Goal: Check status: Check status

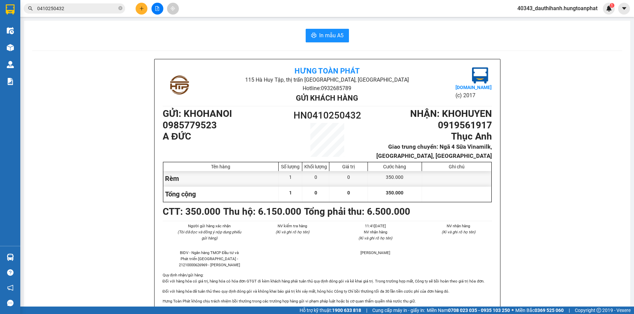
scroll to position [34, 0]
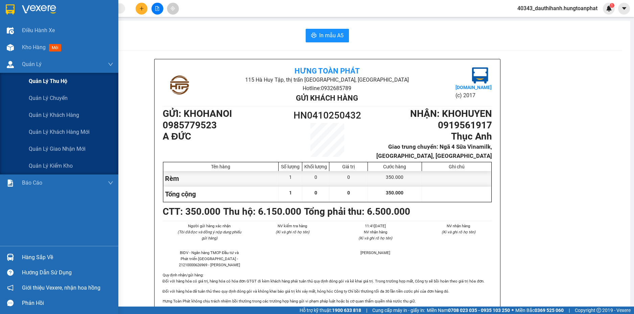
click at [59, 81] on span "Quản lý thu hộ" at bounding box center [48, 81] width 39 height 8
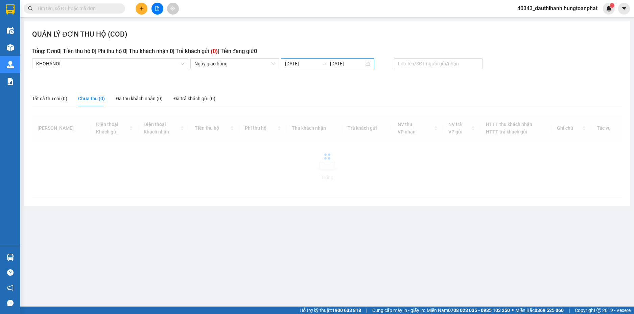
click at [290, 64] on input "10/10/2025" at bounding box center [302, 63] width 34 height 7
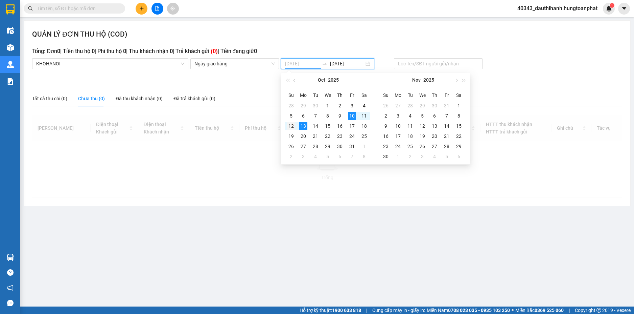
type input "12/10/2025"
click at [293, 127] on div "12" at bounding box center [291, 126] width 8 height 8
type input "12/10/2025"
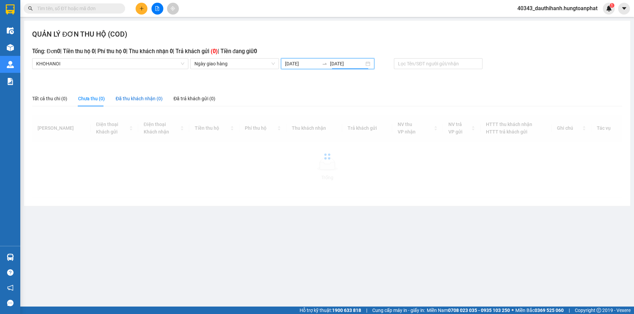
click at [129, 99] on div "Đã thu khách nhận (0)" at bounding box center [139, 98] width 47 height 7
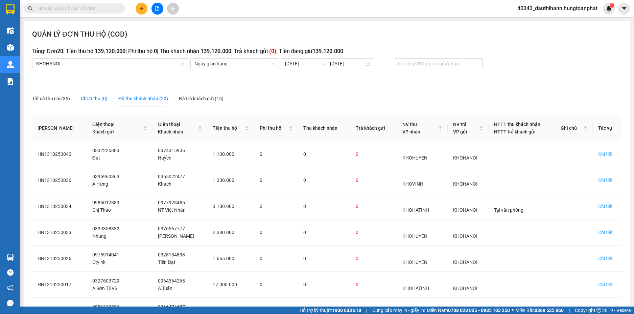
drag, startPoint x: 97, startPoint y: 98, endPoint x: 135, endPoint y: 97, distance: 37.9
click at [98, 98] on div "Chưa thu (0)" at bounding box center [94, 98] width 27 height 7
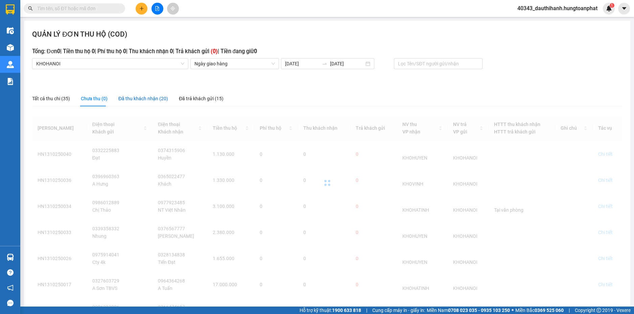
click at [137, 97] on div "Đã thu khách nhận (20)" at bounding box center [143, 98] width 50 height 7
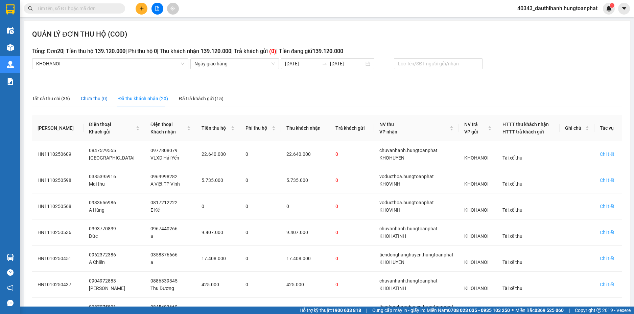
click at [98, 100] on div "Chưa thu (0)" at bounding box center [94, 98] width 27 height 7
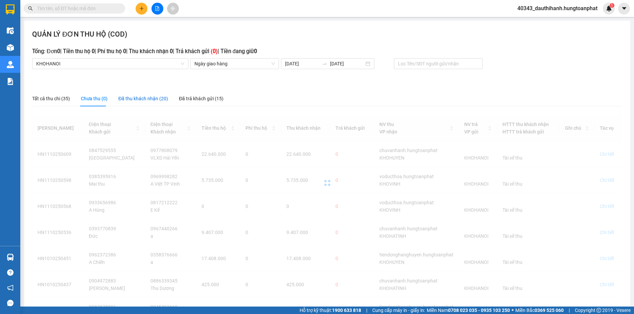
click at [134, 100] on div "Đã thu khách nhận (20)" at bounding box center [143, 98] width 50 height 7
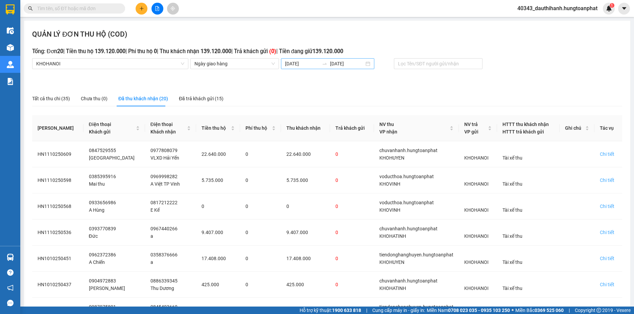
click at [293, 63] on input "12/10/2025" at bounding box center [302, 63] width 34 height 7
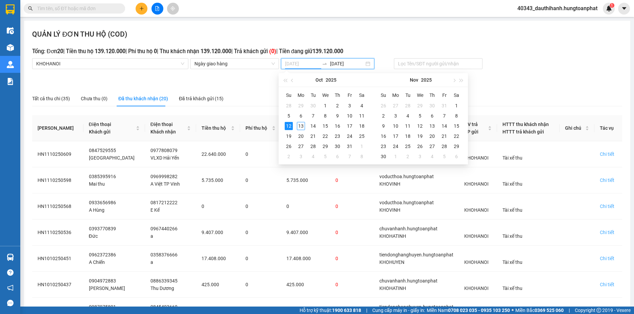
click at [289, 126] on div "12" at bounding box center [289, 126] width 8 height 8
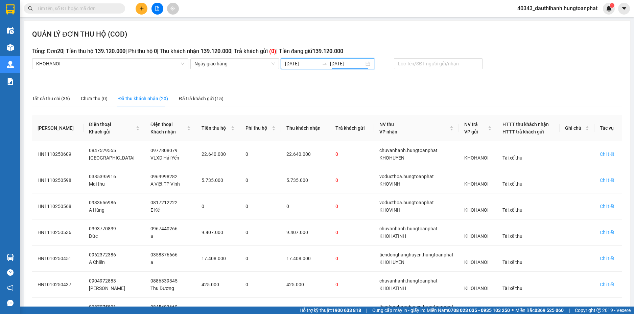
click at [295, 91] on div "Tất cả thu chi (35) Chưa thu (0) Đã thu khách nhận (20) Đã trả khách gửi (15)" at bounding box center [327, 99] width 590 height 16
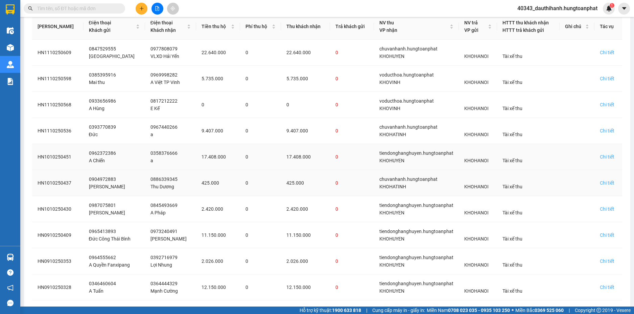
scroll to position [132, 0]
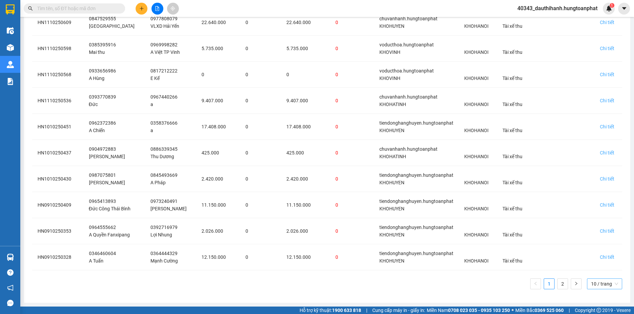
click at [601, 280] on span "10 / trang" at bounding box center [604, 283] width 27 height 10
click at [601, 269] on div "100 / trang" at bounding box center [604, 269] width 27 height 7
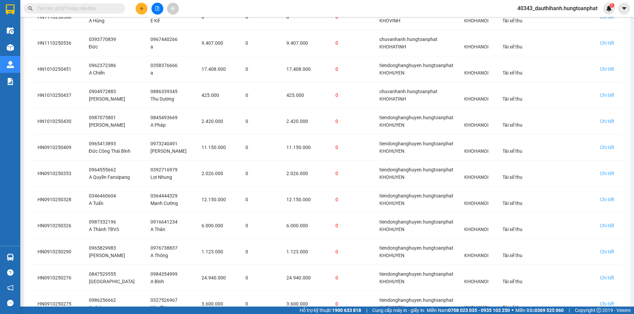
scroll to position [0, 0]
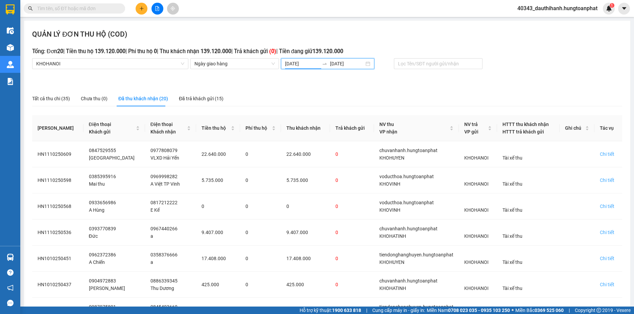
click at [296, 63] on input "12/10/2025" at bounding box center [302, 63] width 34 height 7
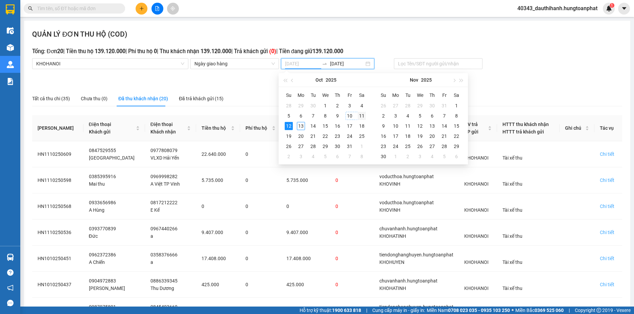
type input "11/10/2025"
click at [361, 115] on div "11" at bounding box center [362, 116] width 8 height 8
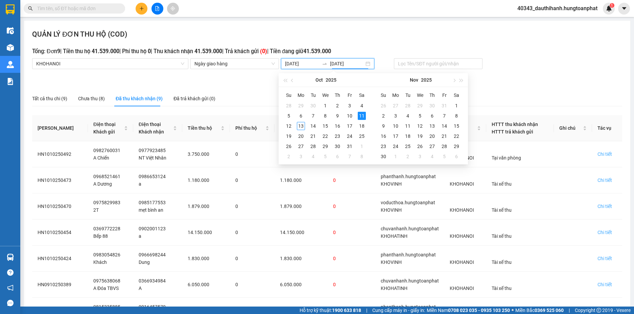
type input "11/10/2025"
click at [246, 92] on div "Tất cả thu chi (9) Chưa thu (8) Đã thu khách nhận (9) Đã trả khách gửi (0)" at bounding box center [327, 99] width 590 height 16
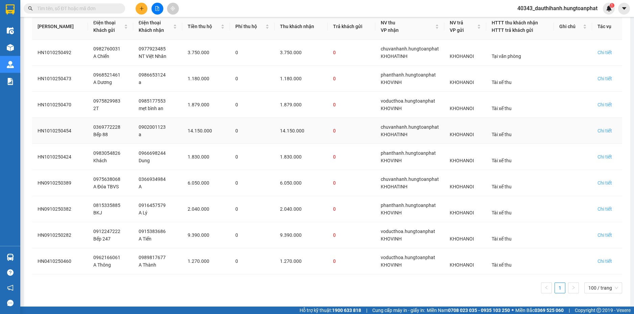
scroll to position [106, 0]
